Goal: Information Seeking & Learning: Learn about a topic

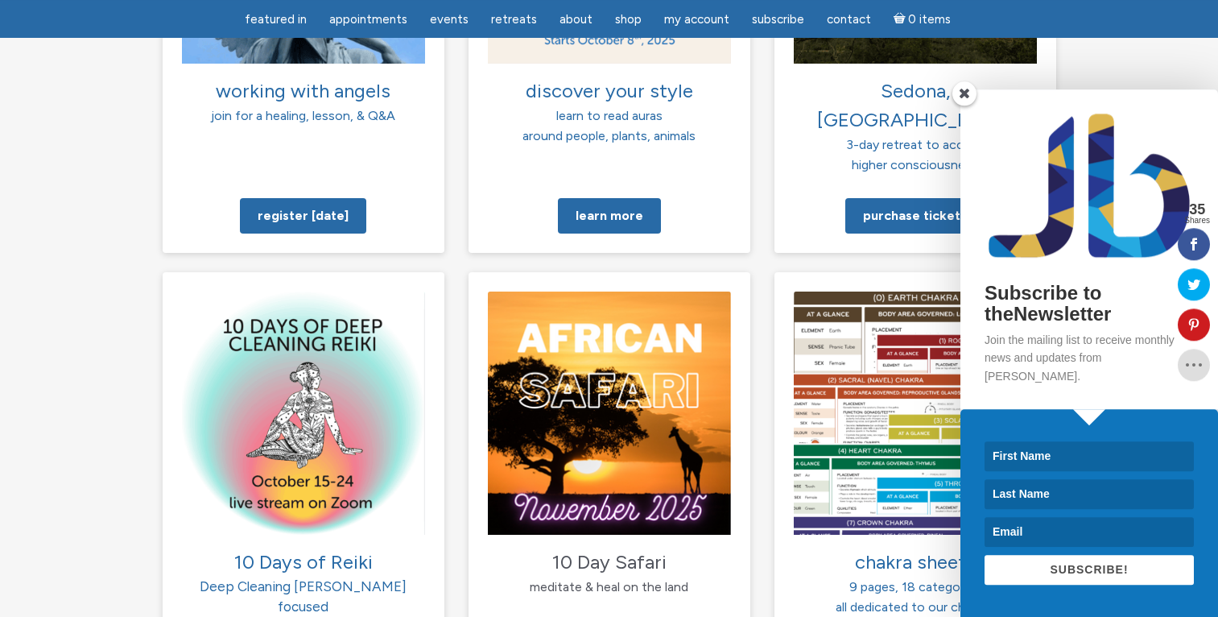
scroll to position [1449, 0]
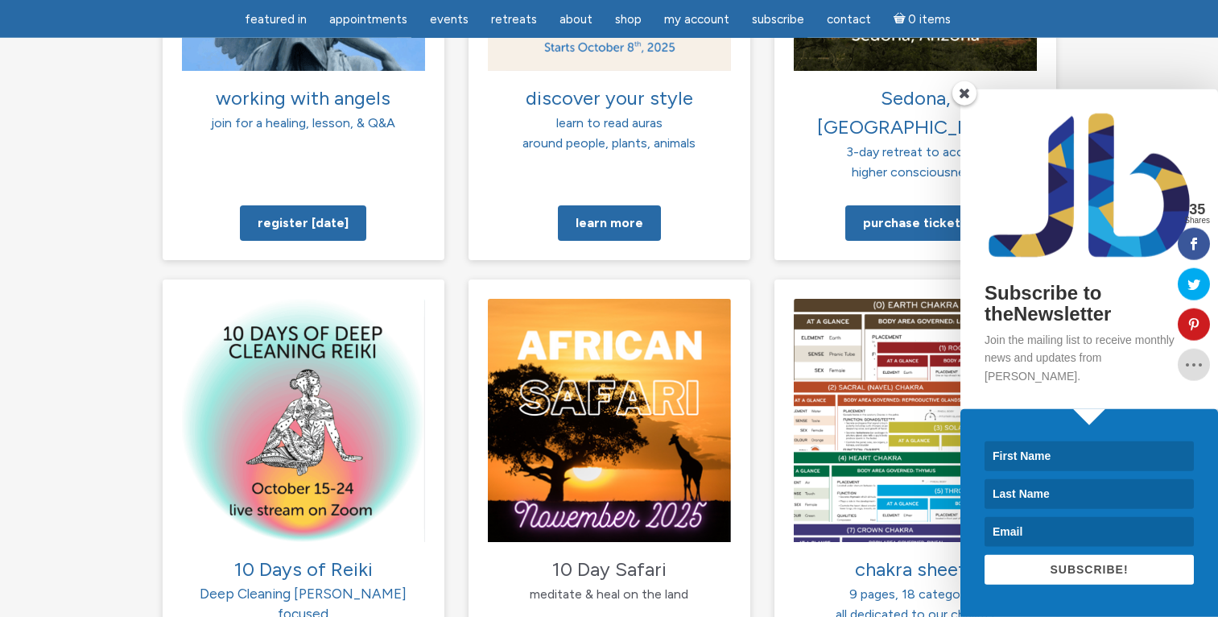
click at [1176, 67] on section "working with angels join for a healing, lesson, & Q&A Register today discover y…" at bounding box center [609, 307] width 1218 height 998
click at [964, 105] on span at bounding box center [964, 93] width 24 height 24
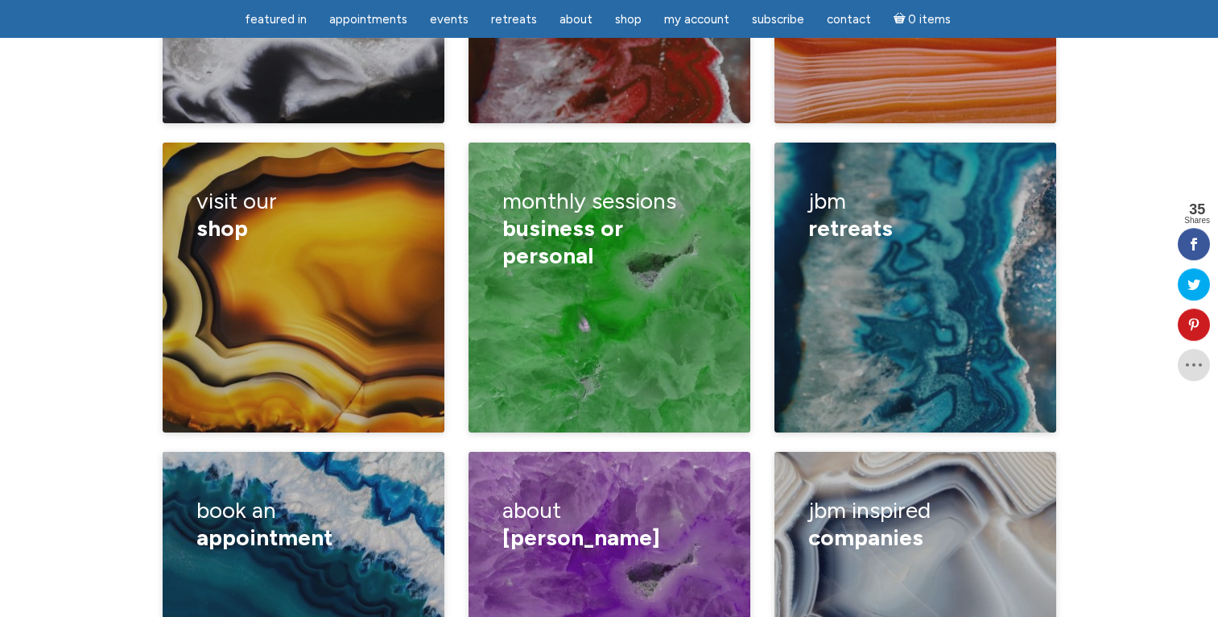
scroll to position [2570, 0]
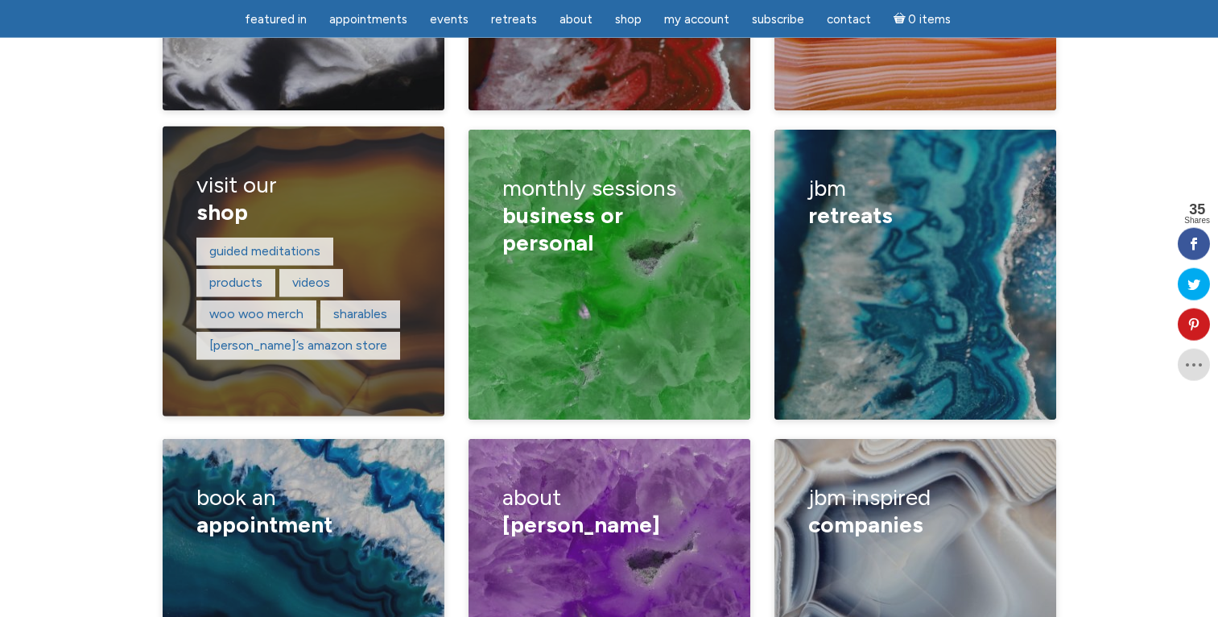
click at [236, 268] on p "products" at bounding box center [235, 282] width 79 height 28
click at [243, 306] on link "woo woo merch" at bounding box center [256, 313] width 94 height 15
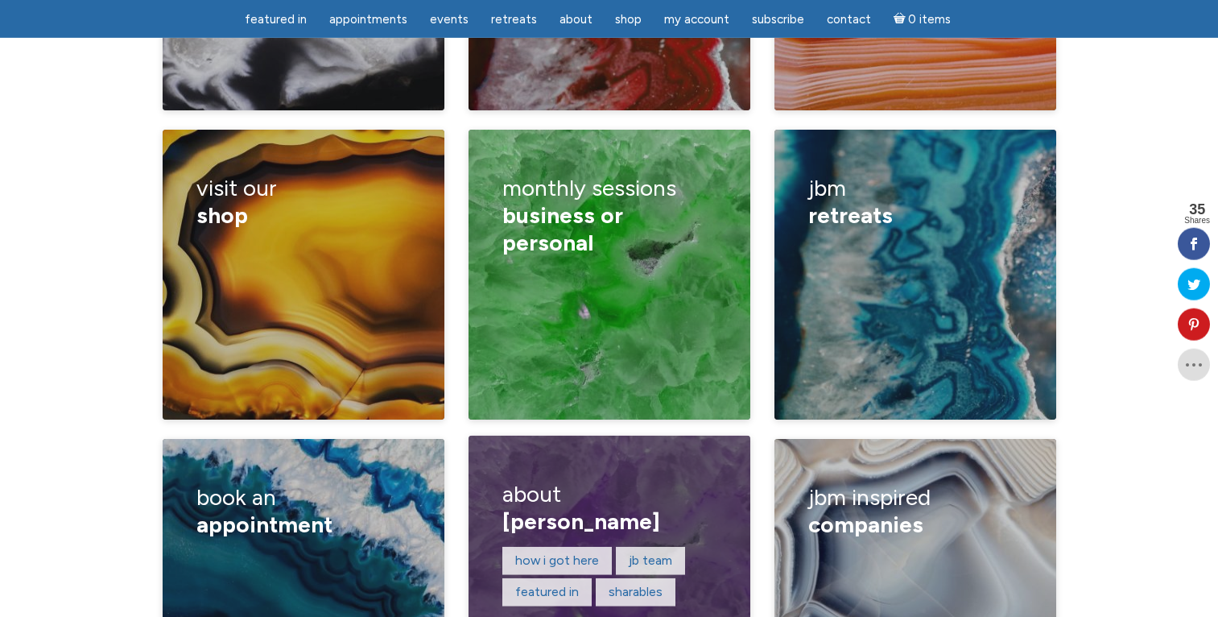
click at [635, 469] on h3 "about Jamie Butler" at bounding box center [608, 507] width 213 height 76
click at [556, 552] on link "How I got here" at bounding box center [557, 559] width 84 height 15
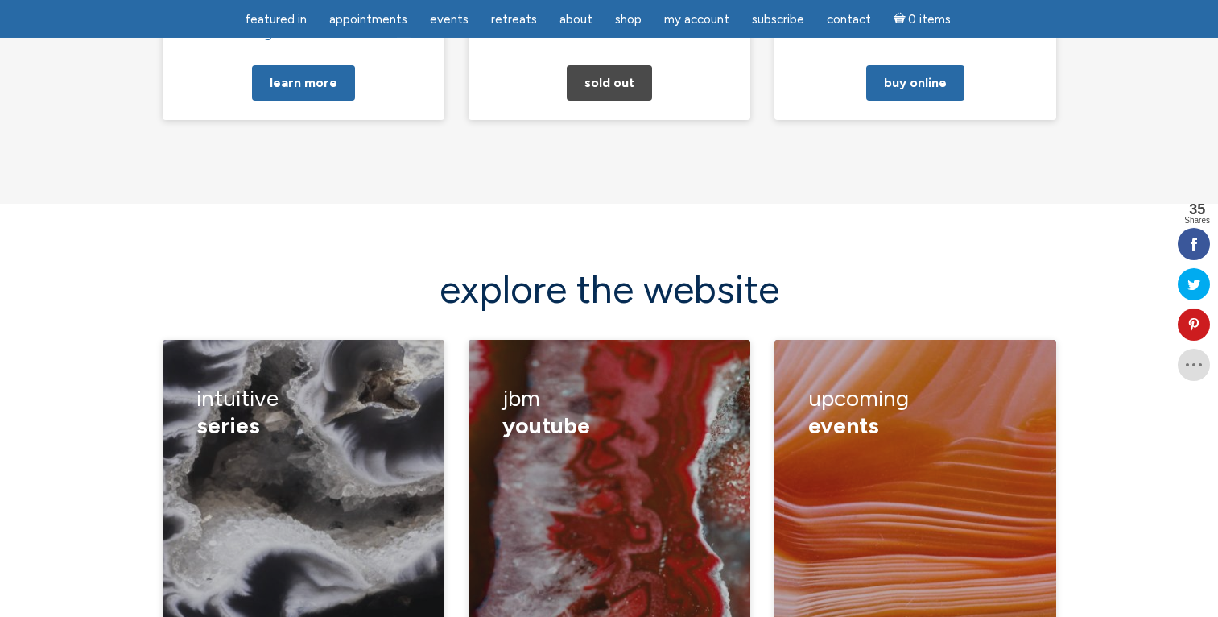
scroll to position [2057, 0]
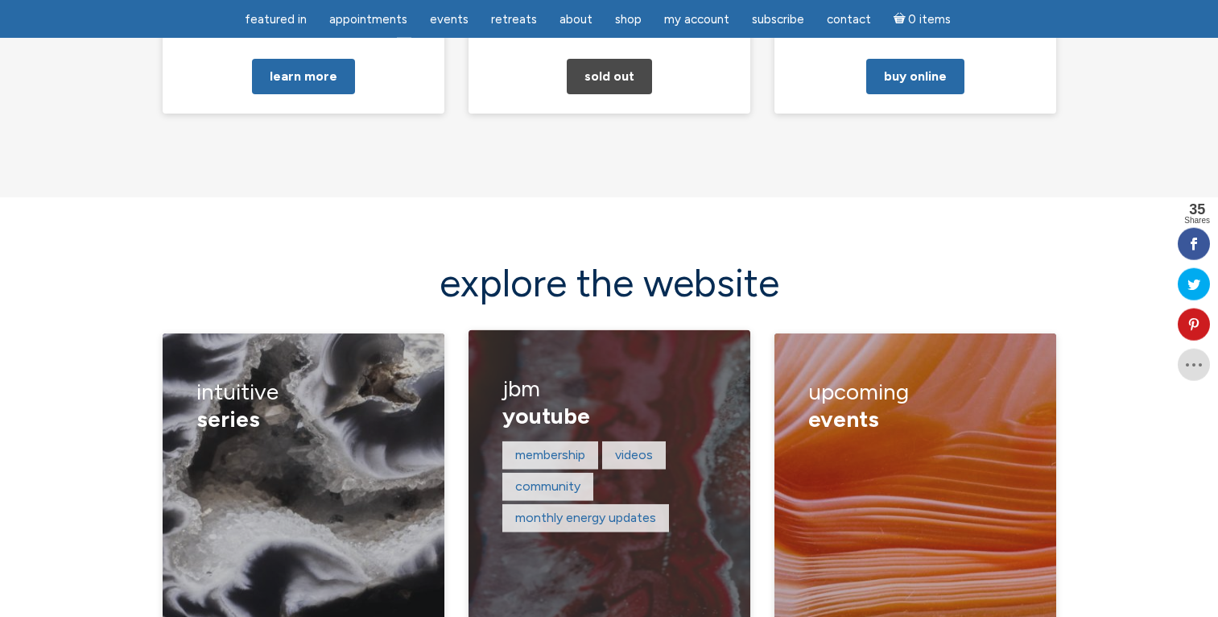
click at [636, 364] on h3 "JBM YouTube" at bounding box center [608, 402] width 213 height 76
click at [632, 447] on link "Videos" at bounding box center [634, 454] width 38 height 15
